Goal: Task Accomplishment & Management: Manage account settings

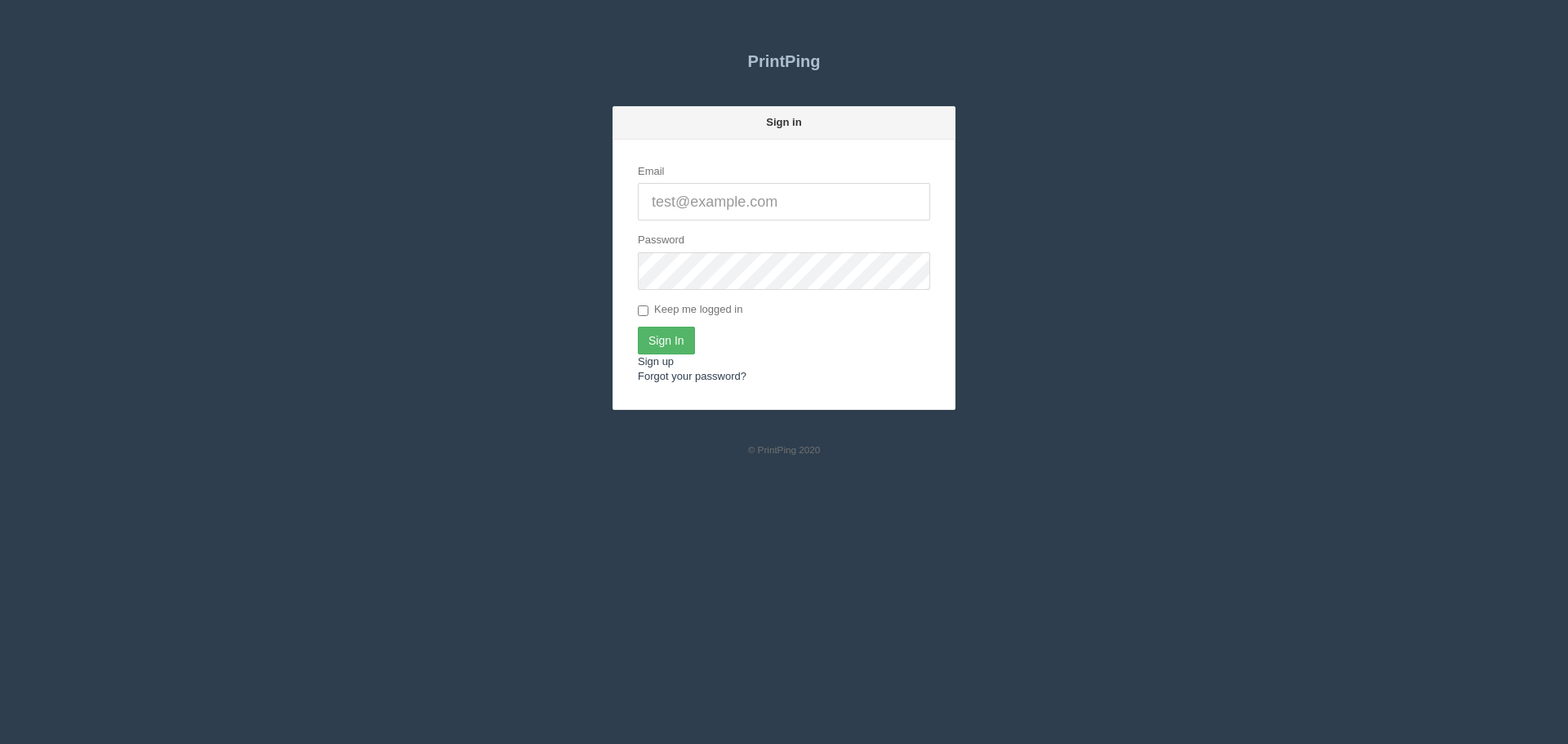
type input "[PERSON_NAME][EMAIL_ADDRESS][DOMAIN_NAME]"
click at [667, 330] on input "Sign In" at bounding box center [666, 340] width 57 height 28
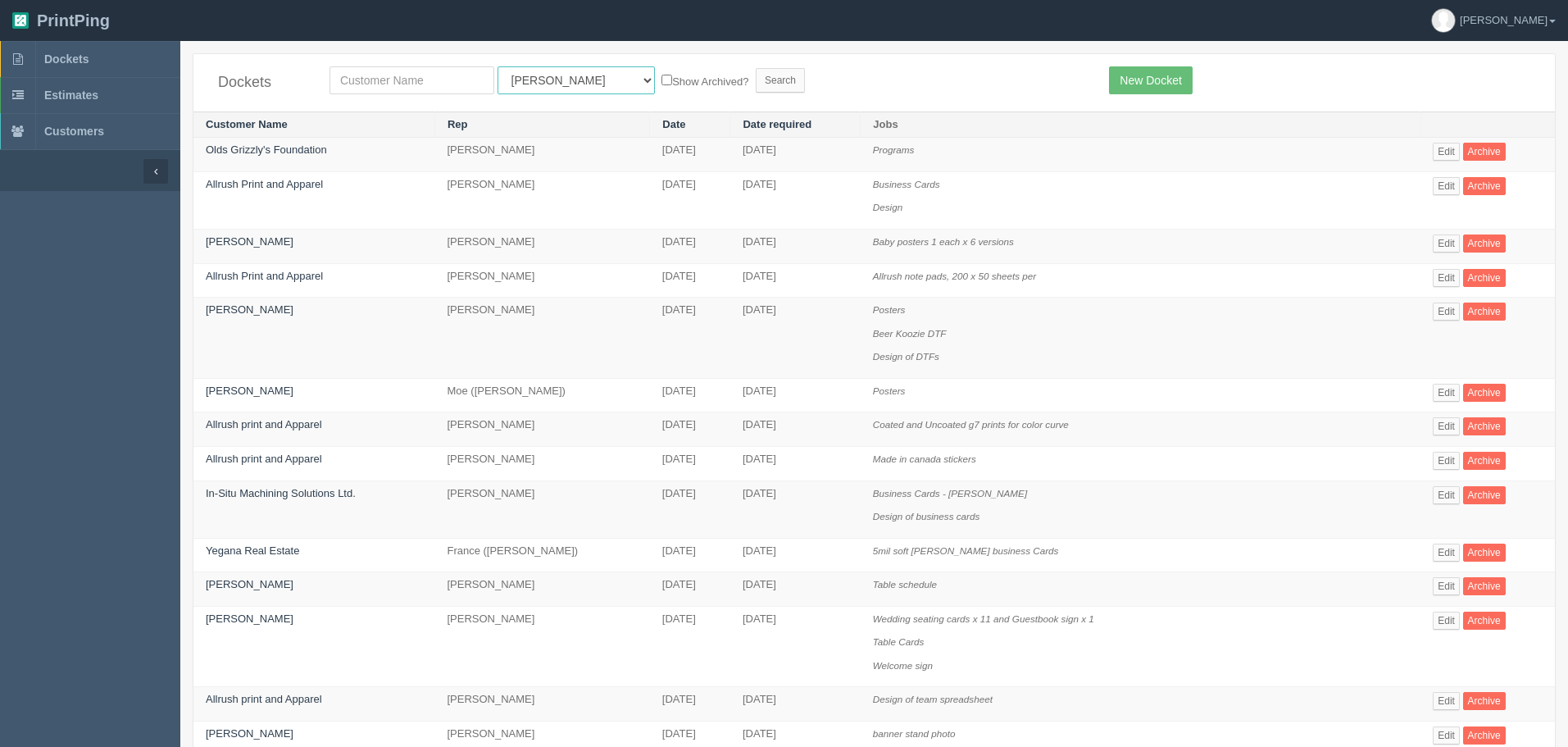
click at [540, 77] on select "All Users Ali Ali Test 1 Aly Amy Ankit Arif Brandon Dan France Greg Jim Mark Ma…" at bounding box center [576, 80] width 158 height 28
select select "46"
click at [497, 66] on select "All Users Ali Ali Test 1 Aly Amy Ankit Arif Brandon Dan France Greg Jim Mark Ma…" at bounding box center [576, 80] width 158 height 28
click at [422, 78] on input "text" at bounding box center [411, 80] width 164 height 28
type input "west"
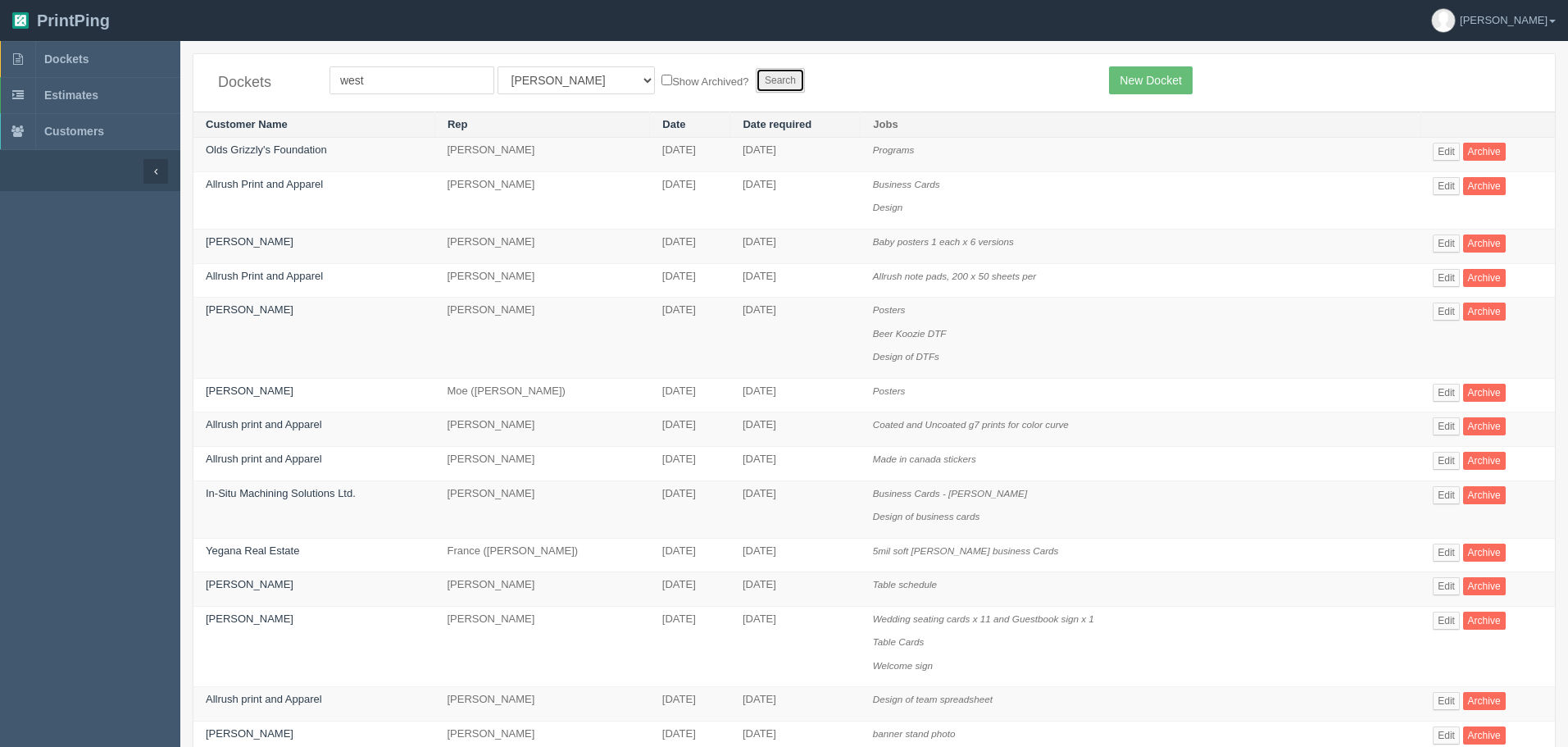
click at [755, 71] on input "Search" at bounding box center [780, 80] width 49 height 25
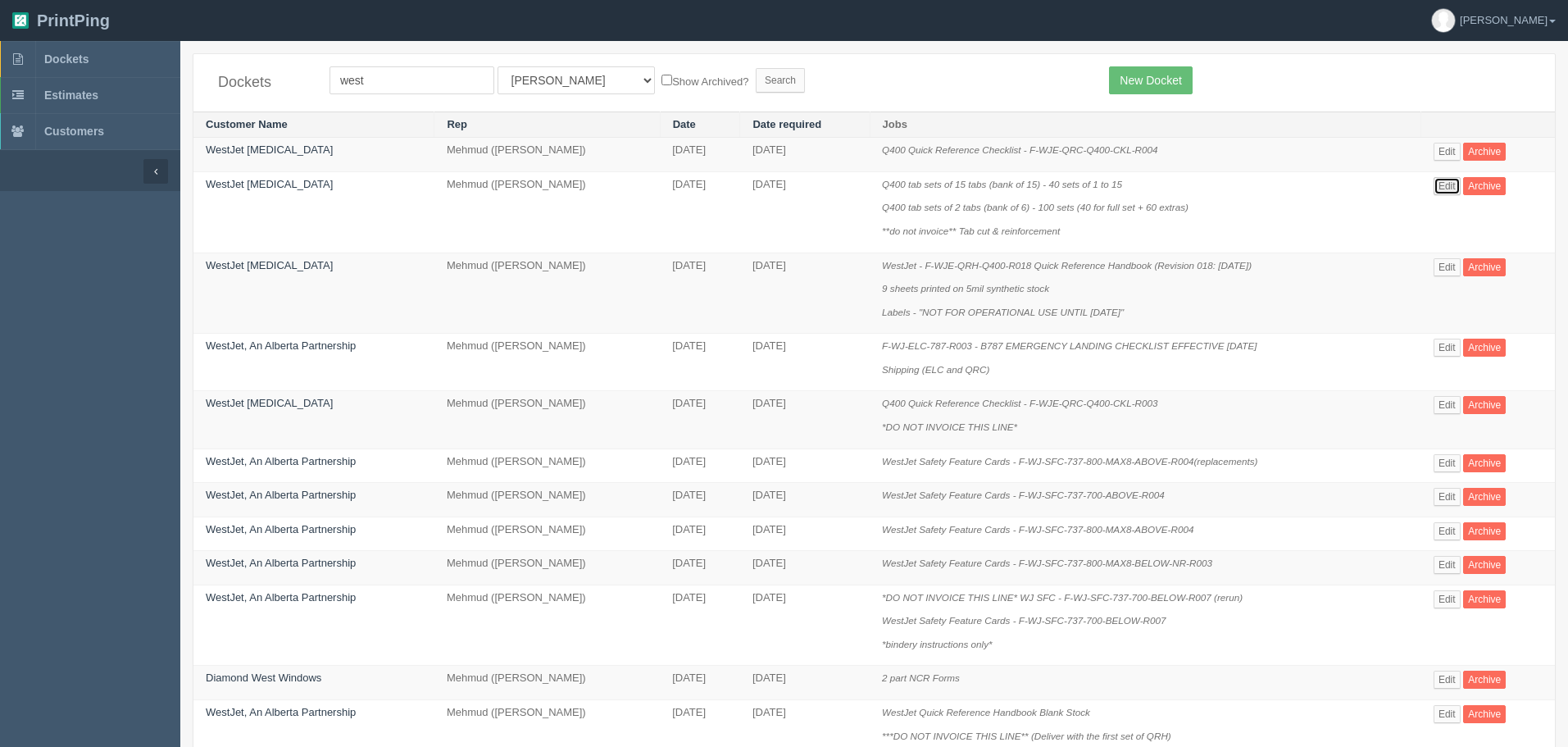
click at [1447, 181] on link "Edit" at bounding box center [1447, 186] width 27 height 18
click at [1447, 259] on link "Edit" at bounding box center [1447, 267] width 27 height 18
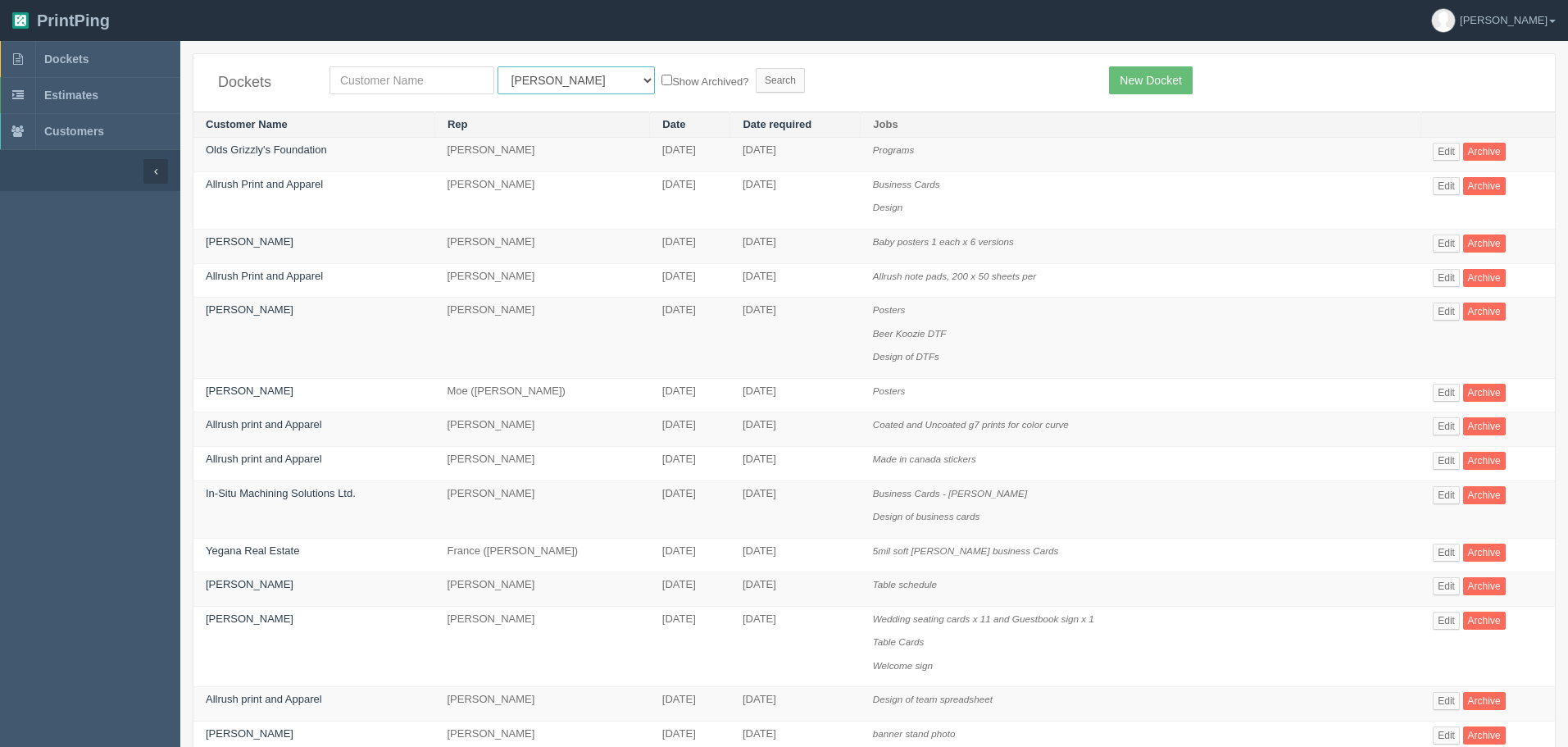
click at [537, 78] on select "All Users Ali Ali Test 1 Aly Amy Ankit Arif Brandon Dan France Greg Jim Mark Ma…" at bounding box center [576, 80] width 158 height 28
select select "46"
click at [497, 66] on select "All Users Ali Ali Test 1 Aly Amy Ankit Arif Brandon Dan France Greg Jim Mark Ma…" at bounding box center [576, 80] width 158 height 28
click at [448, 78] on input "text" at bounding box center [411, 80] width 164 height 28
type input "west"
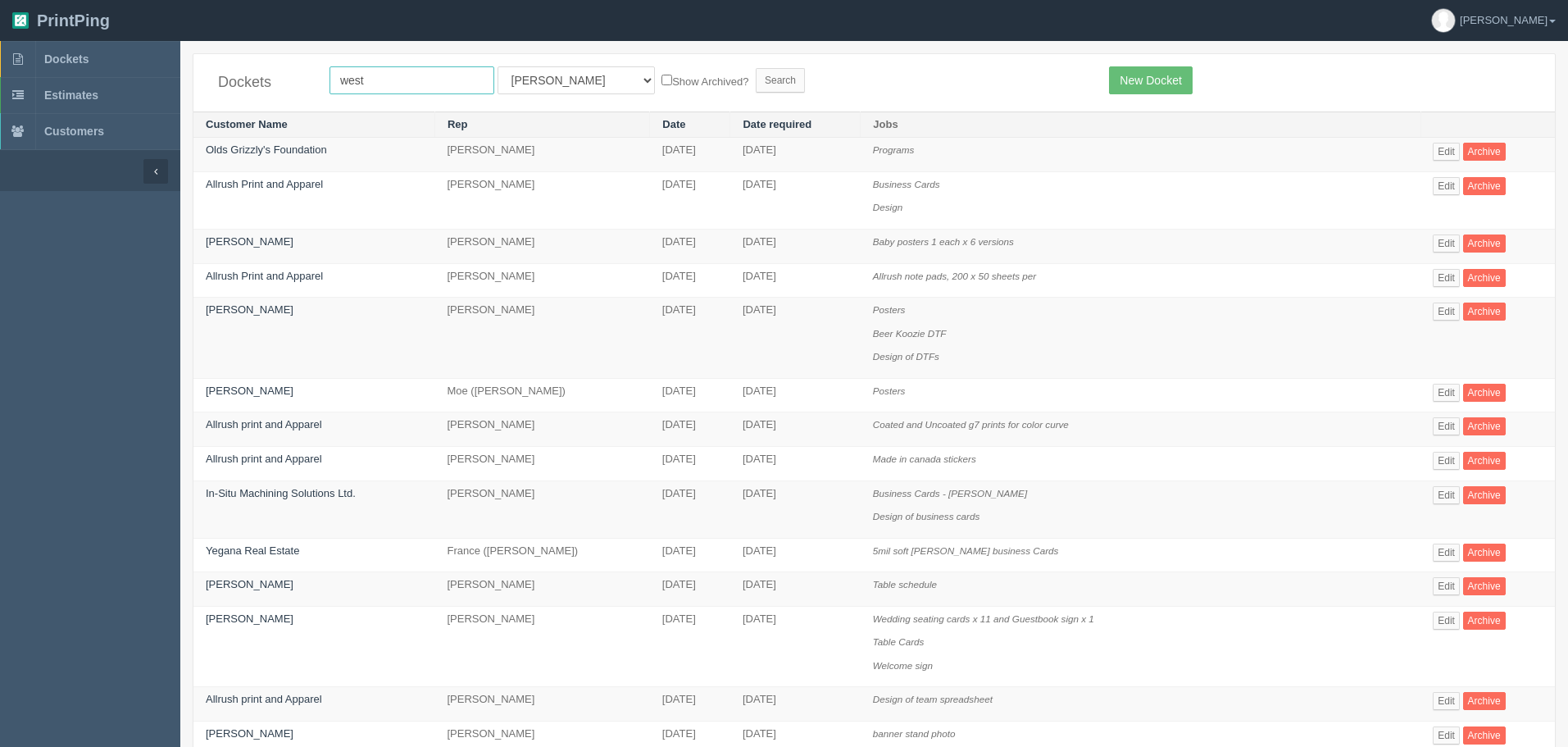
click at [755, 68] on input "Search" at bounding box center [780, 80] width 49 height 25
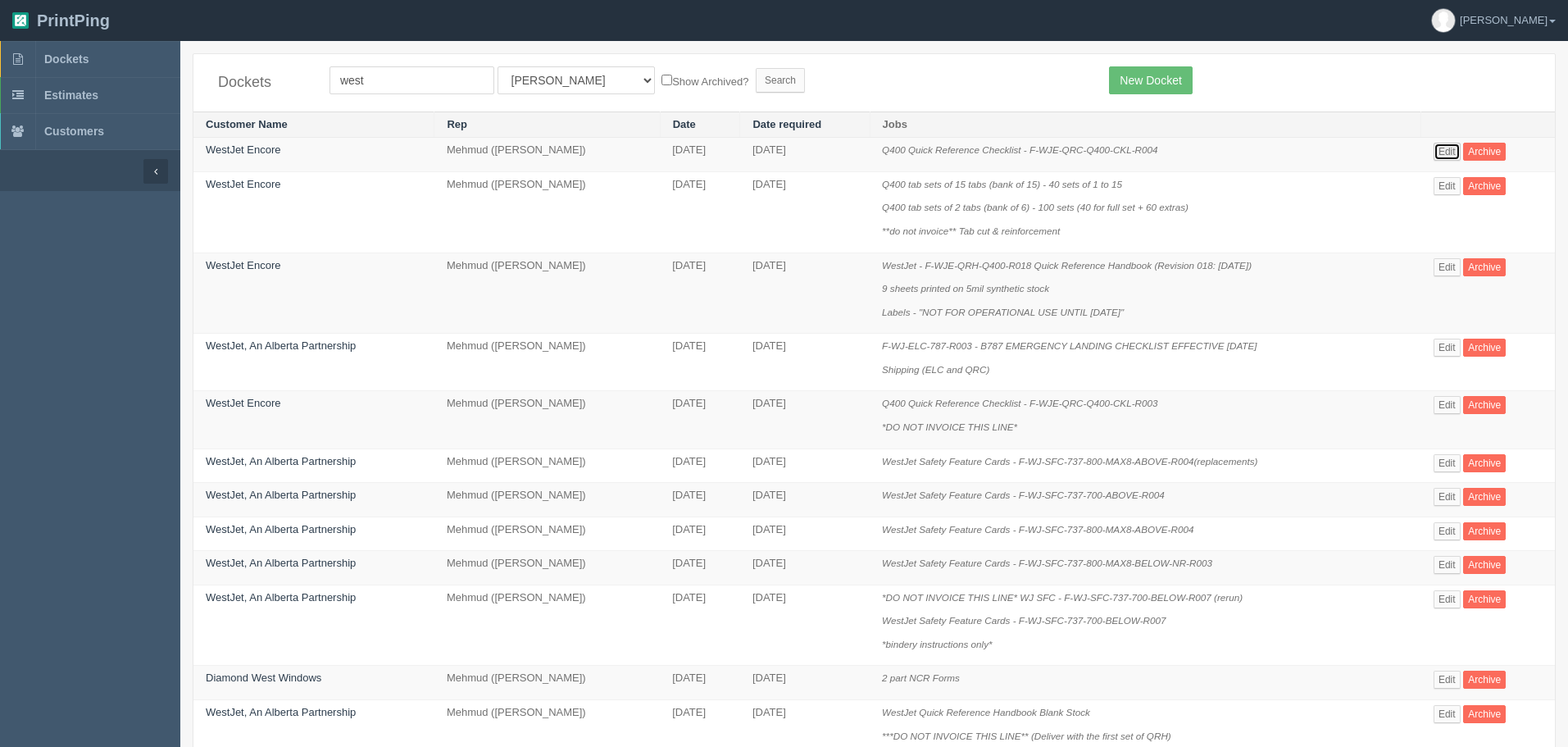
click at [1445, 145] on link "Edit" at bounding box center [1447, 151] width 27 height 18
